Goal: Task Accomplishment & Management: Manage account settings

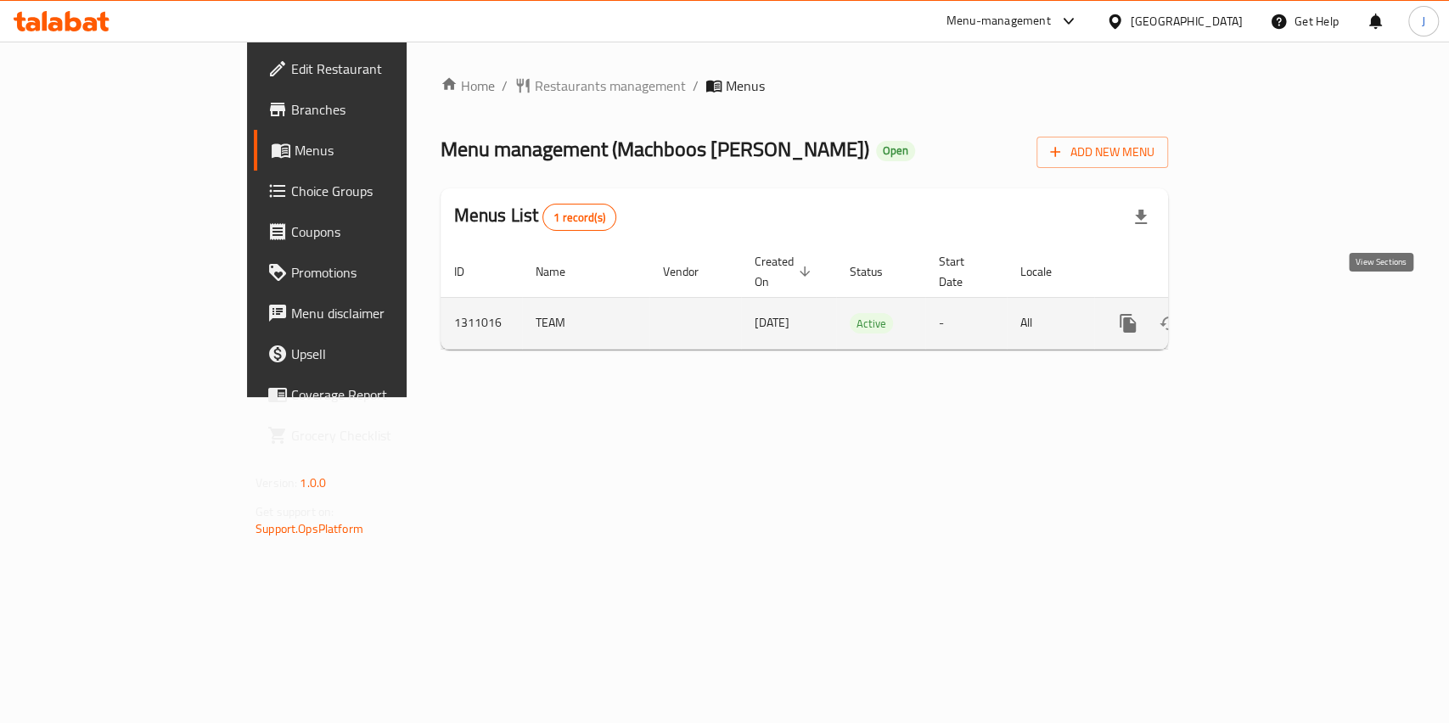
click at [1260, 313] on icon "enhanced table" at bounding box center [1250, 323] width 20 height 20
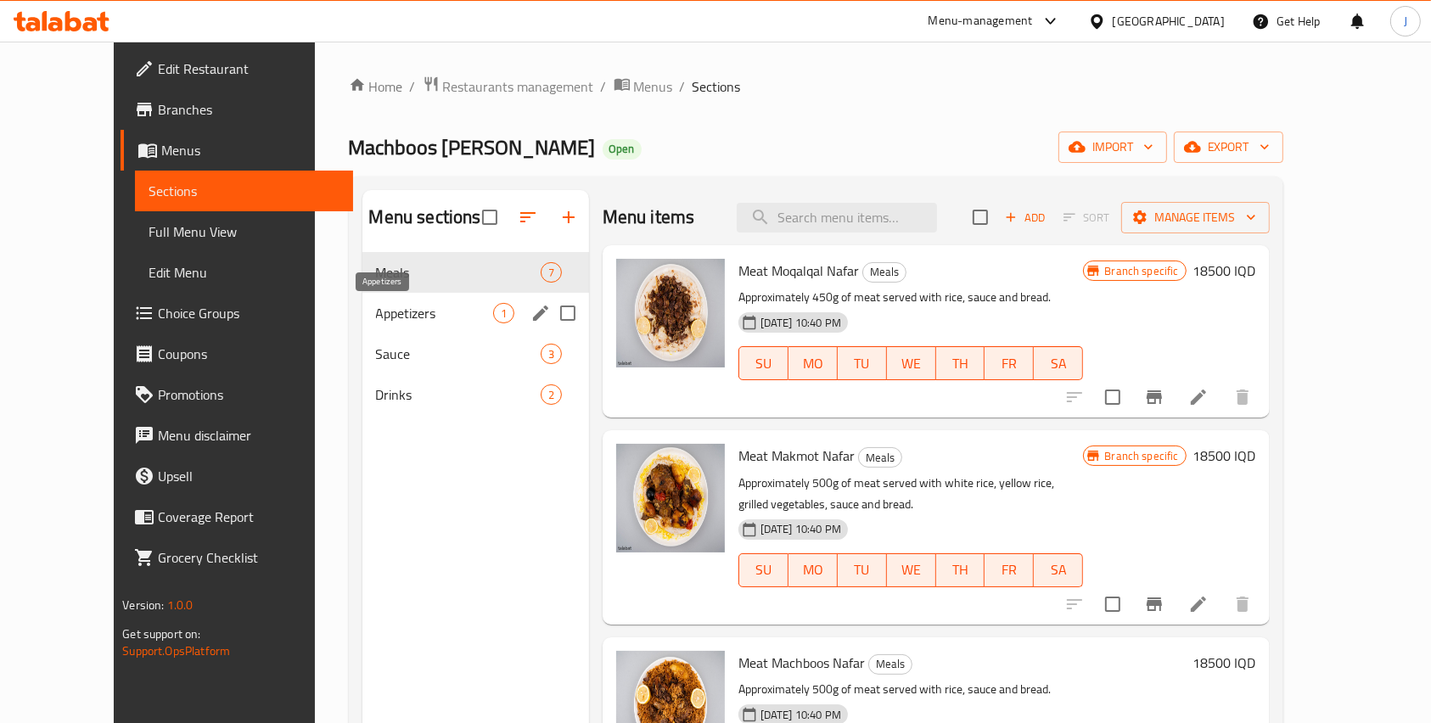
click at [376, 316] on span "Appetizers" at bounding box center [434, 313] width 117 height 20
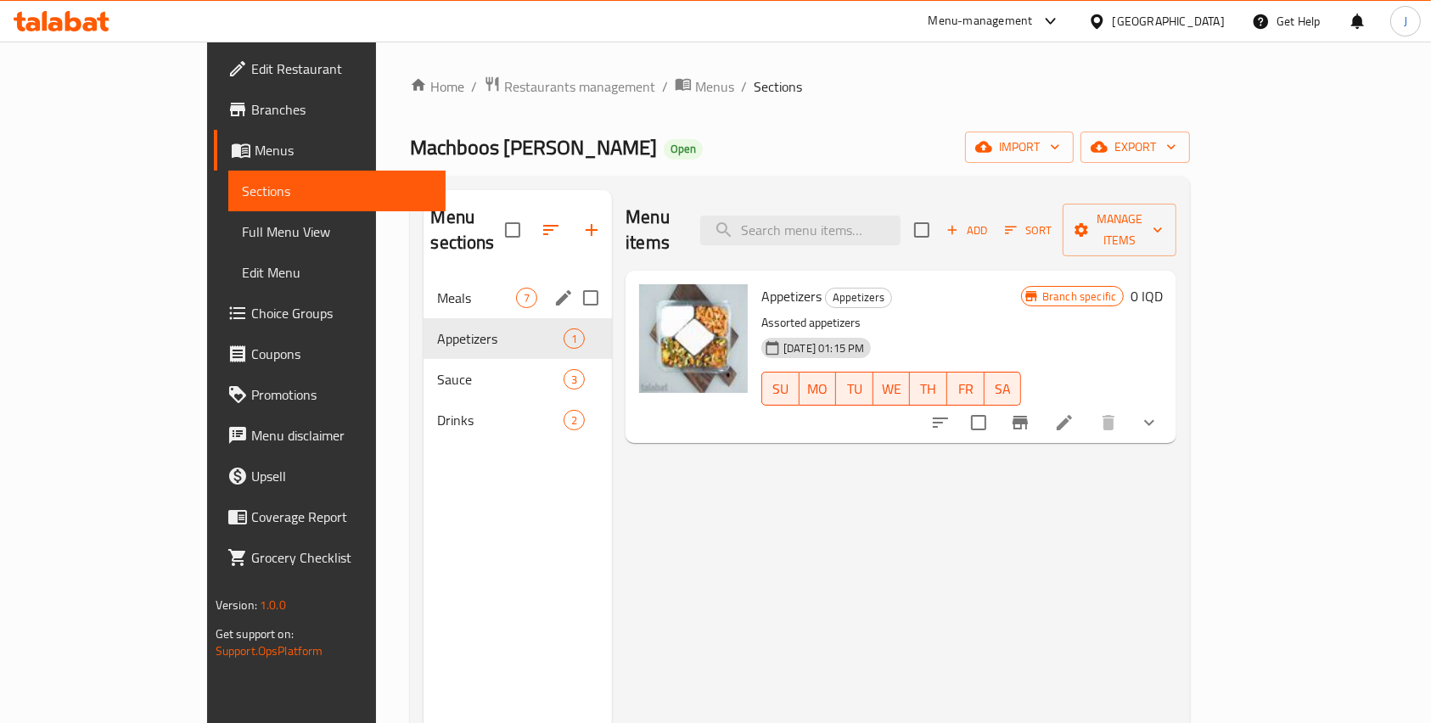
click at [424, 288] on div "Meals 7" at bounding box center [518, 298] width 188 height 41
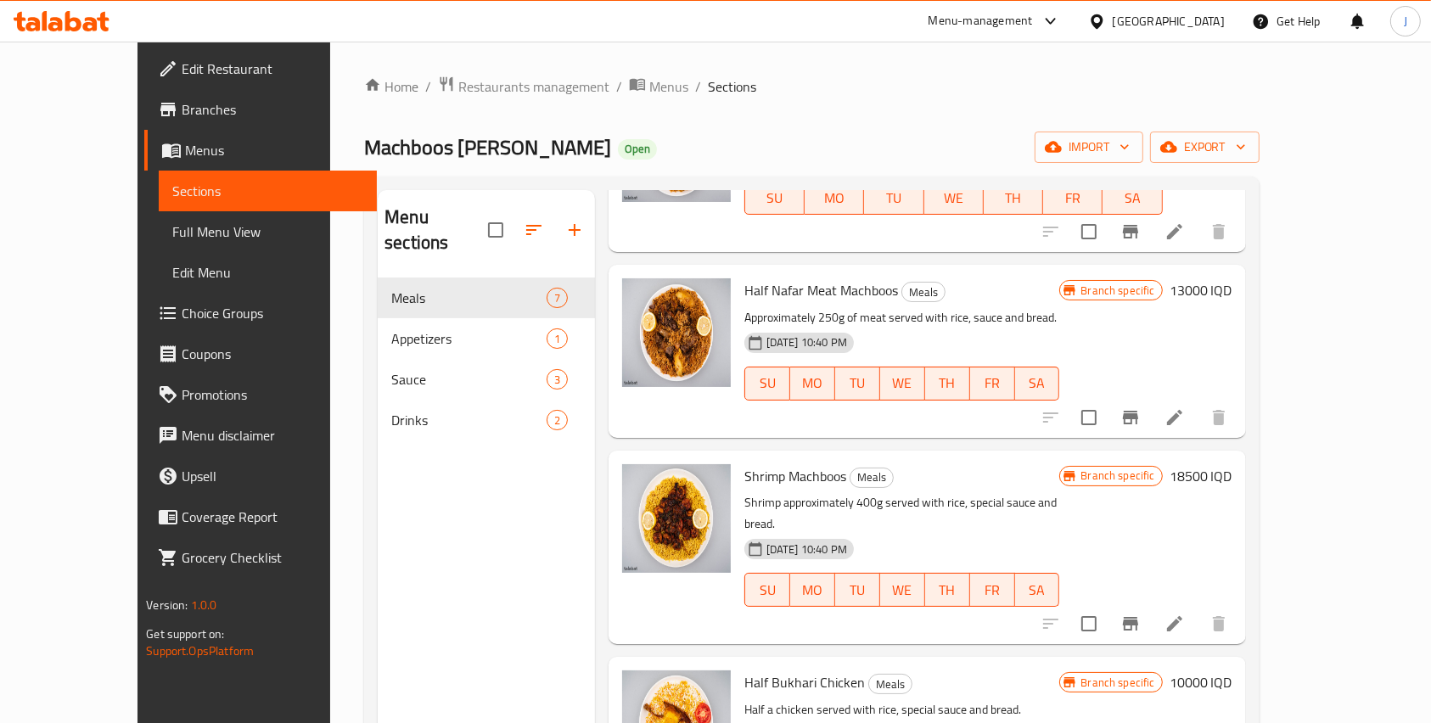
scroll to position [638, 0]
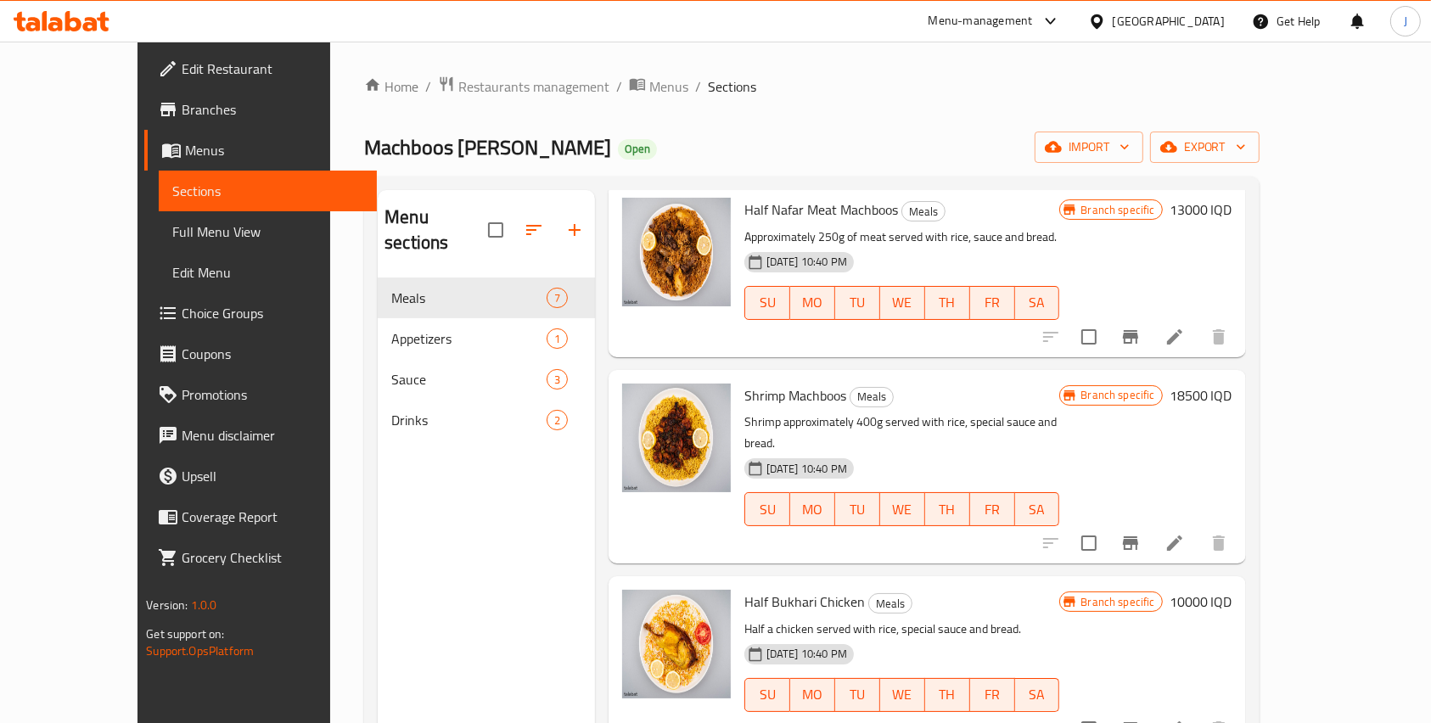
click at [762, 497] on span "SU" at bounding box center [767, 509] width 31 height 25
click at [804, 497] on span "MO" at bounding box center [812, 509] width 31 height 25
click at [1185, 533] on icon at bounding box center [1174, 543] width 20 height 20
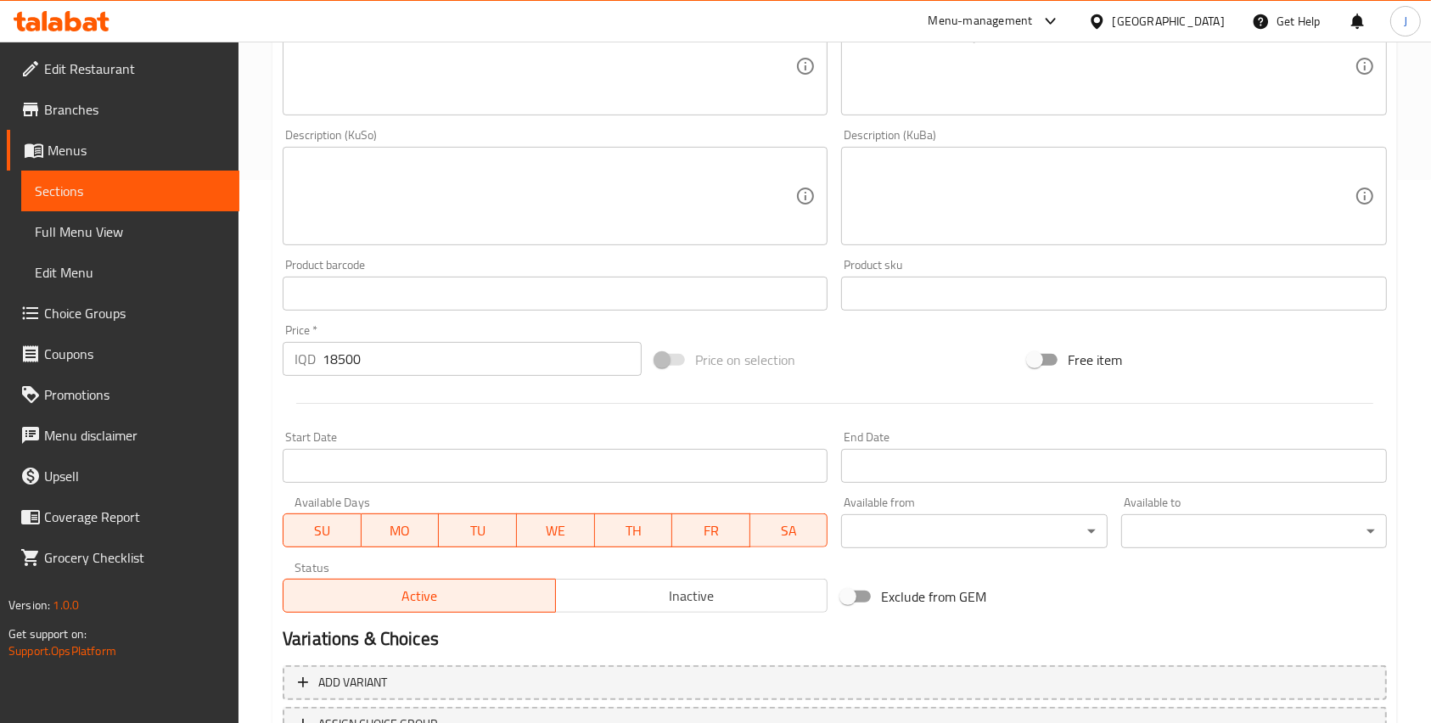
scroll to position [683, 0]
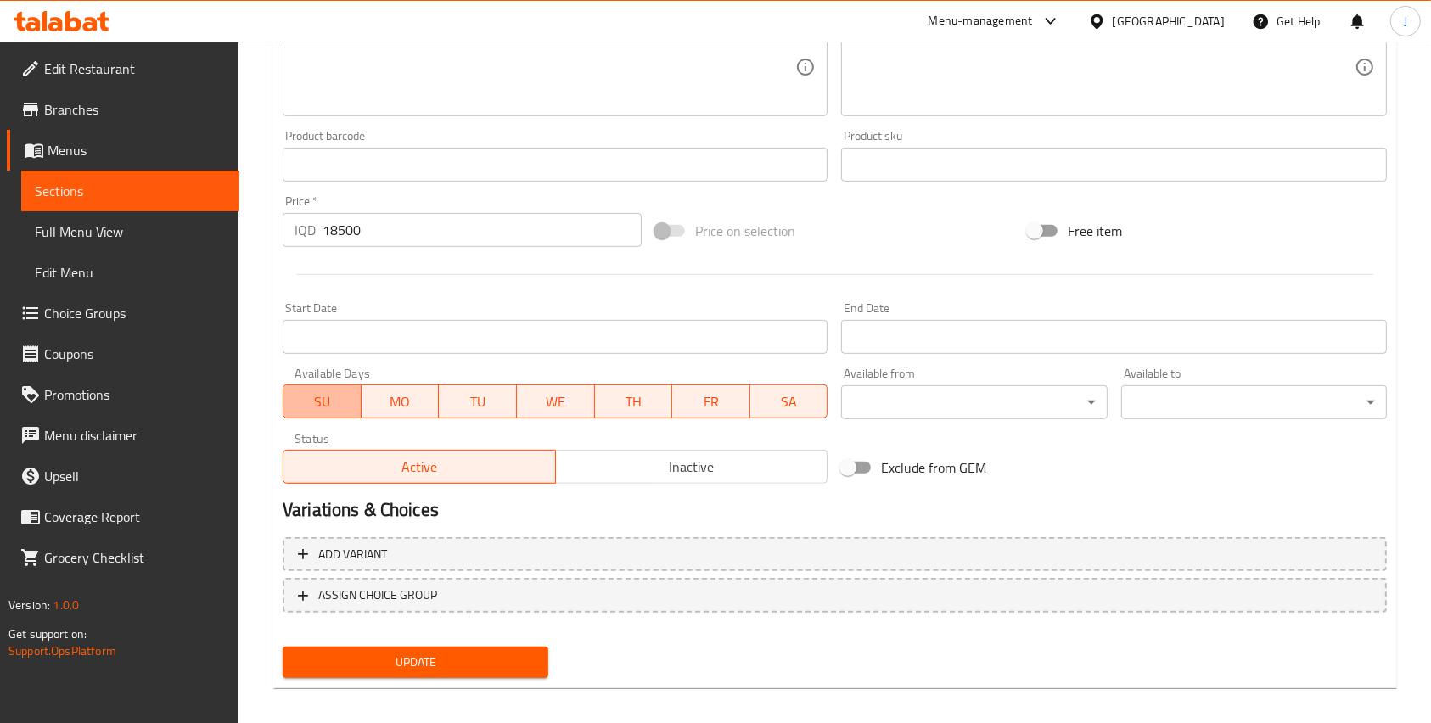
click at [341, 388] on button "SU" at bounding box center [322, 401] width 79 height 34
click at [394, 392] on span "MO" at bounding box center [400, 402] width 65 height 25
click at [478, 397] on span "TU" at bounding box center [478, 402] width 65 height 25
click at [765, 411] on span "SA" at bounding box center [789, 402] width 65 height 25
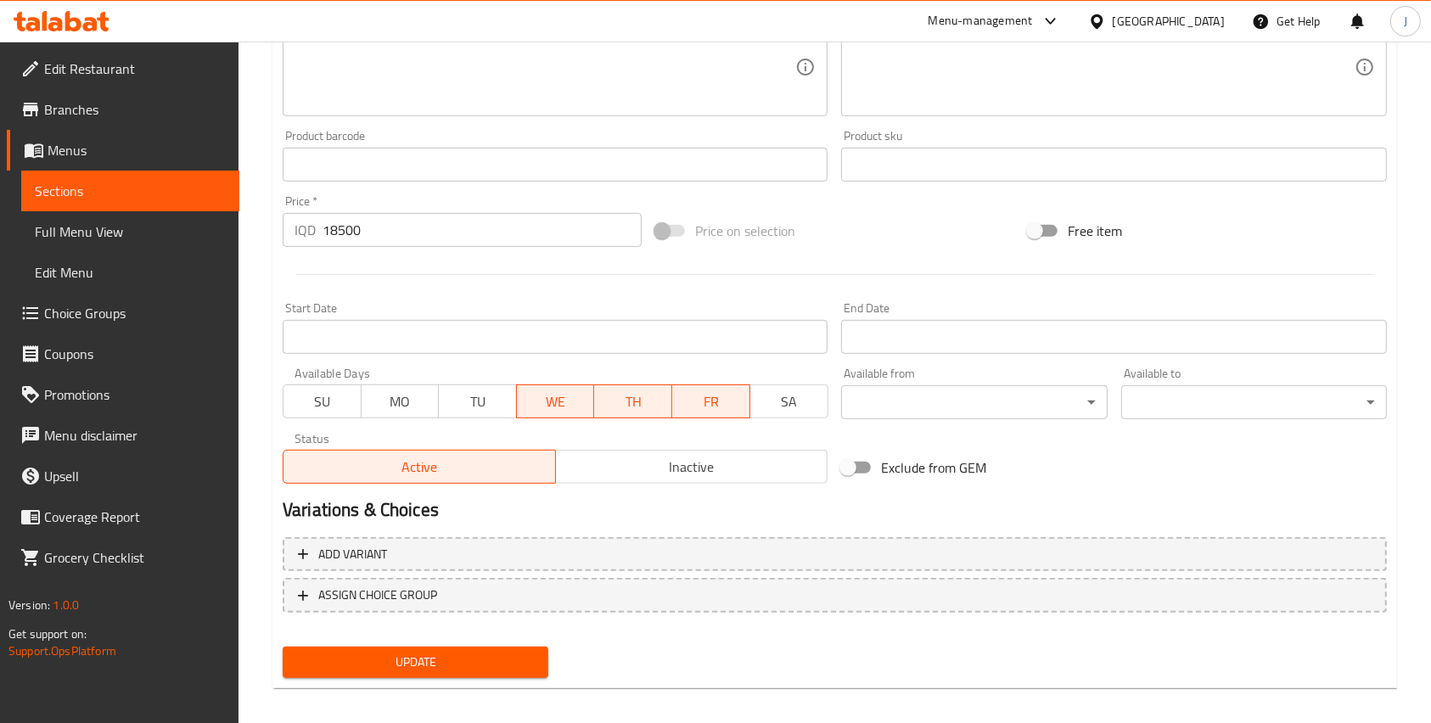
click at [464, 658] on span "Update" at bounding box center [415, 662] width 238 height 21
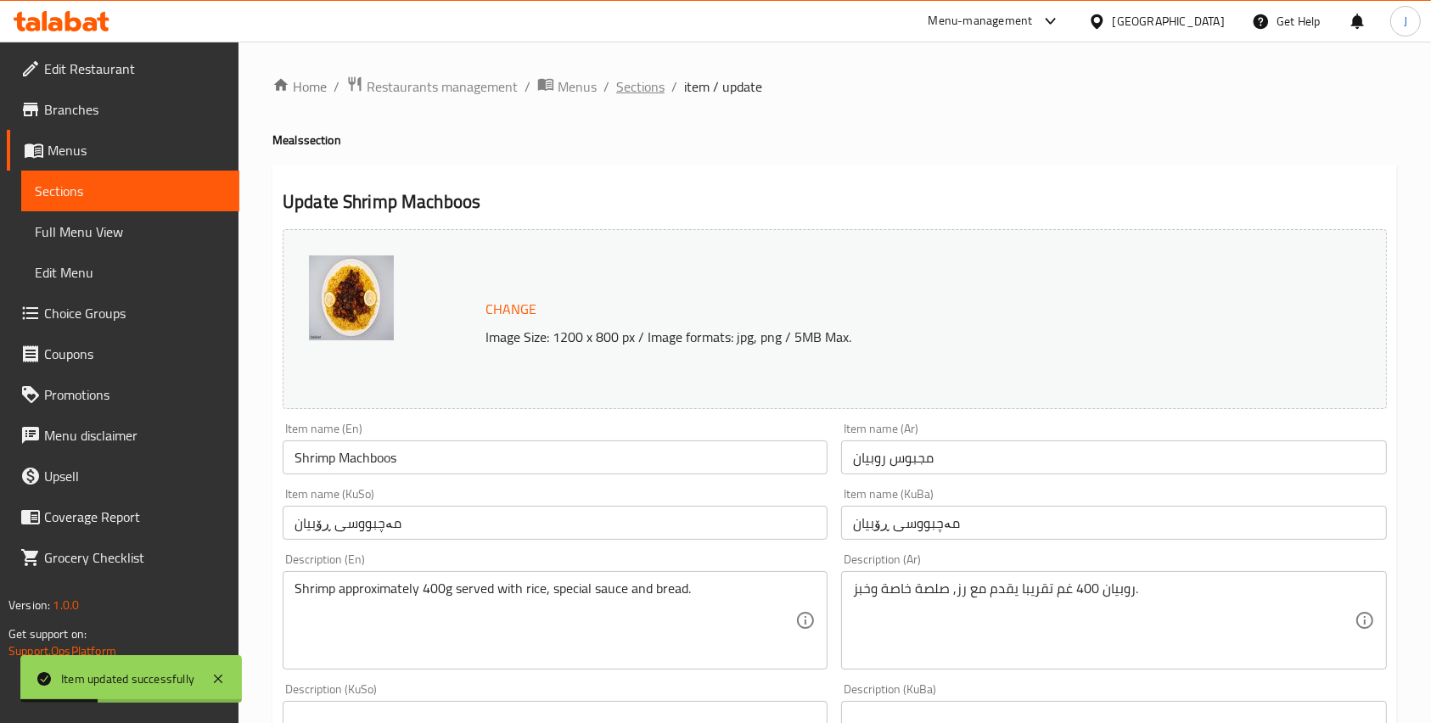
click at [631, 89] on span "Sections" at bounding box center [640, 86] width 48 height 20
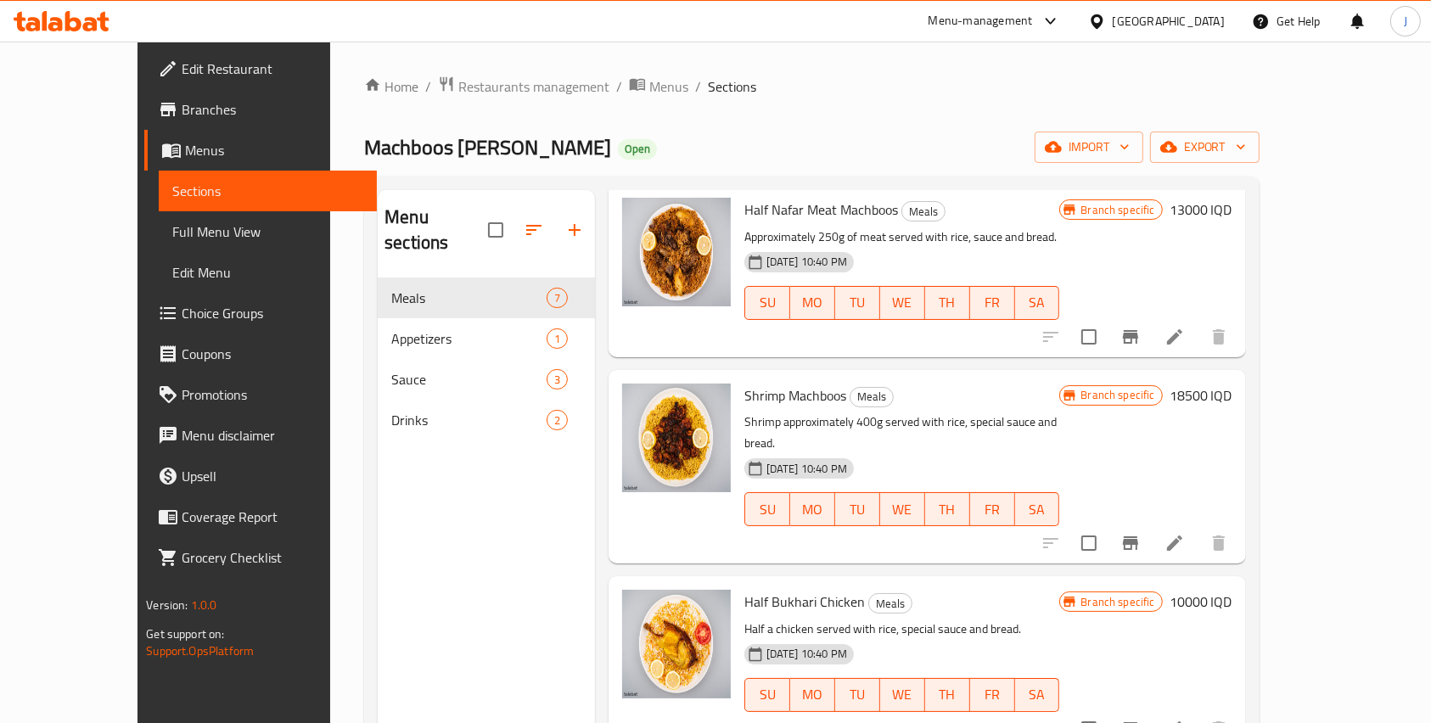
scroll to position [72, 0]
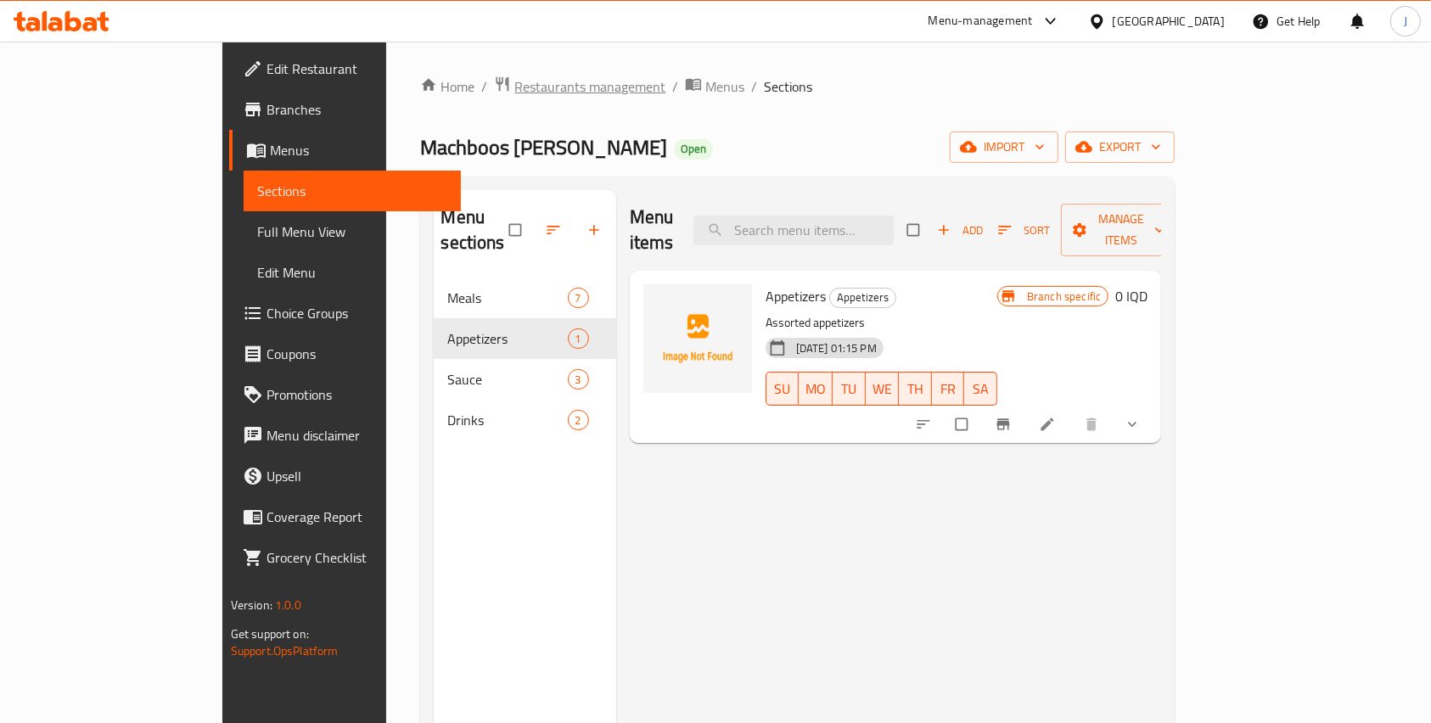
click at [514, 83] on span "Restaurants management" at bounding box center [589, 86] width 151 height 20
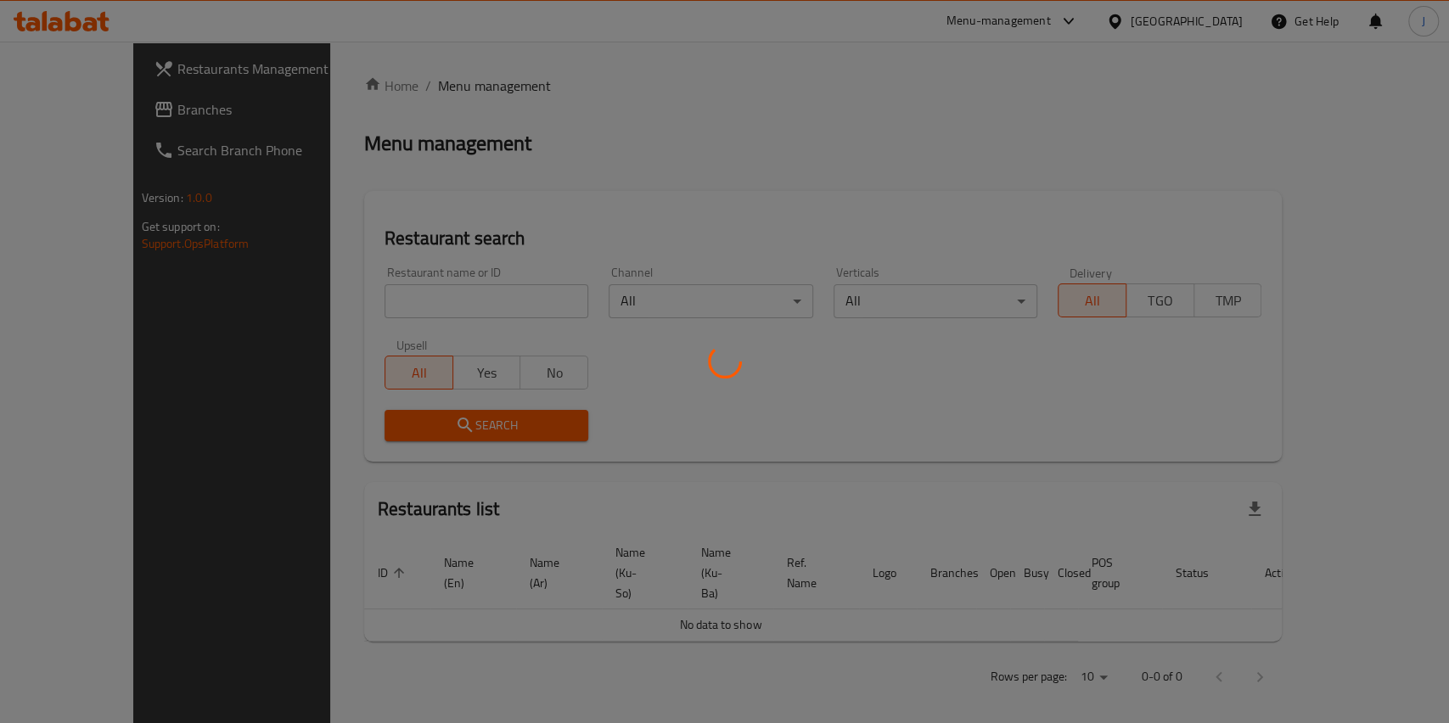
click at [345, 288] on div at bounding box center [724, 361] width 1449 height 723
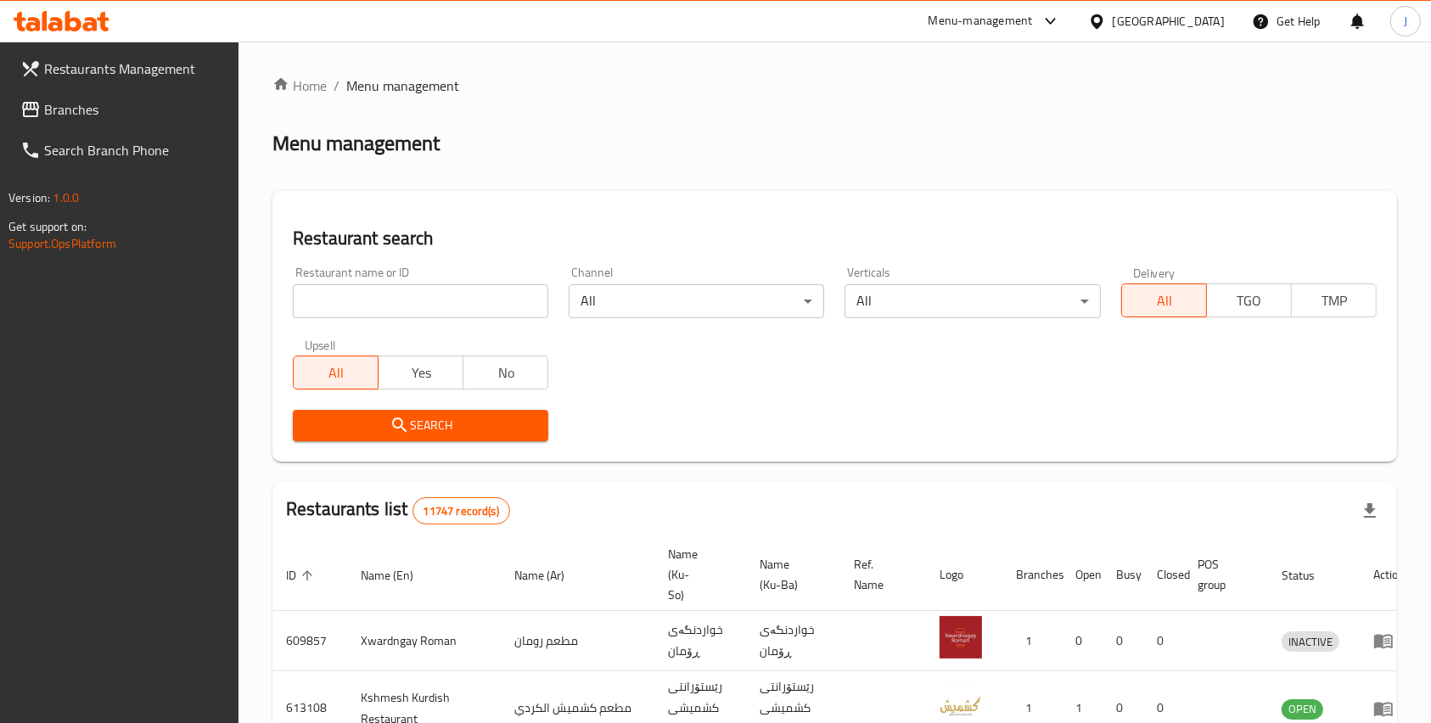
click at [344, 302] on input "search" at bounding box center [420, 301] width 255 height 34
click button "Search" at bounding box center [420, 425] width 255 height 31
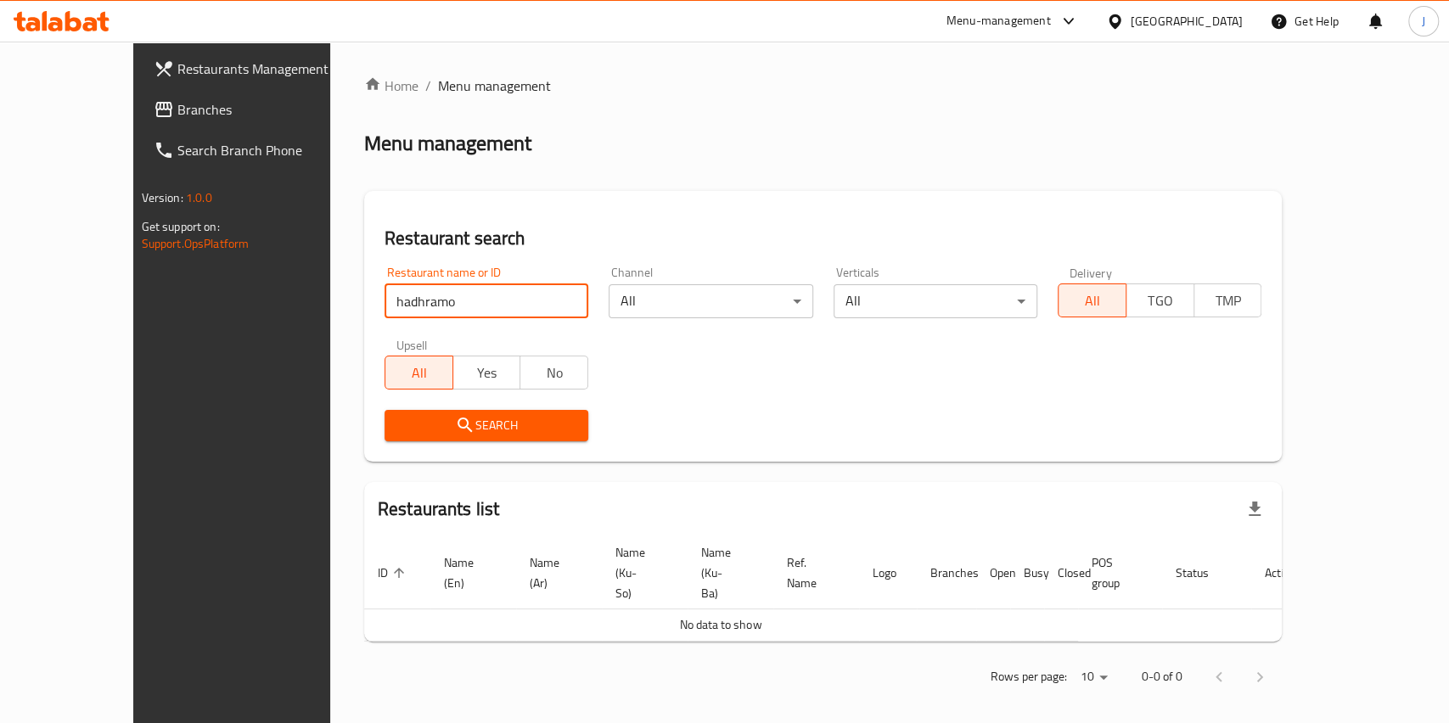
click button "Search" at bounding box center [486, 425] width 204 height 31
type input "h"
type input "hadhramout"
click at [398, 424] on span "Search" at bounding box center [486, 425] width 177 height 21
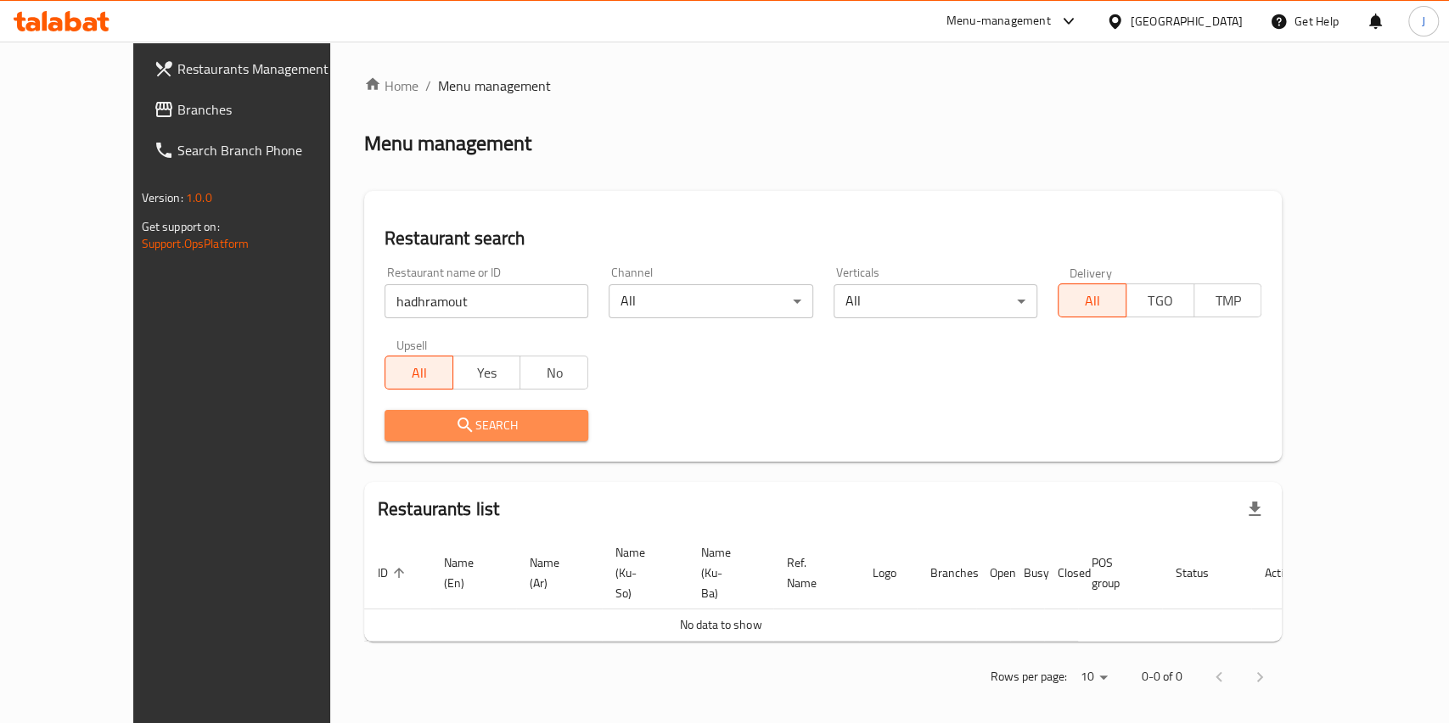
click at [455, 432] on icon "submit" at bounding box center [465, 425] width 20 height 20
click at [177, 117] on span "Branches" at bounding box center [269, 109] width 184 height 20
